Goal: Information Seeking & Learning: Compare options

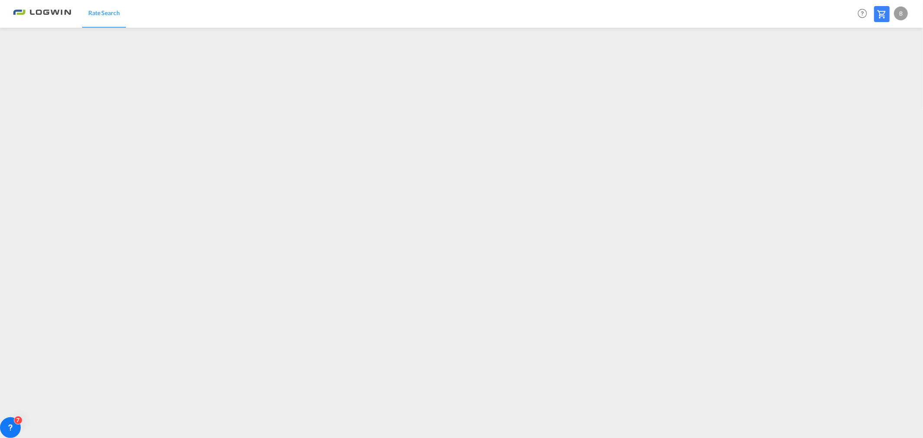
click at [898, 13] on div "B" at bounding box center [901, 13] width 14 height 14
click at [885, 66] on button "Logout" at bounding box center [891, 66] width 56 height 17
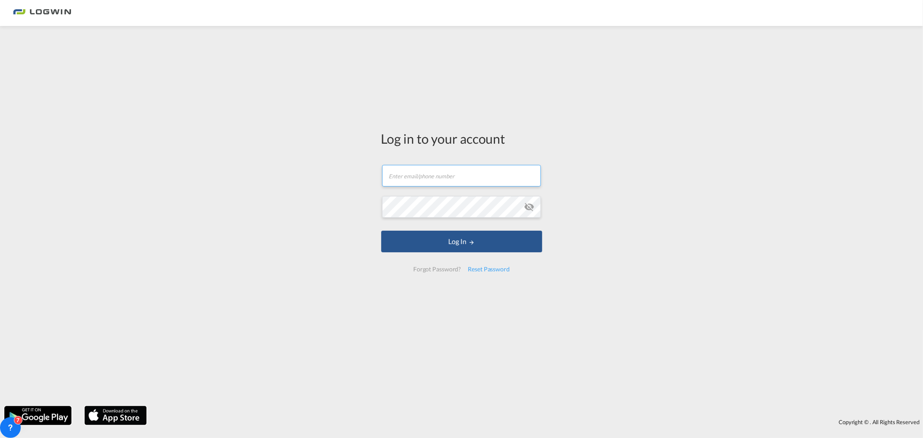
type input "[PERSON_NAME][EMAIL_ADDRESS][DOMAIN_NAME]"
